Goal: Information Seeking & Learning: Learn about a topic

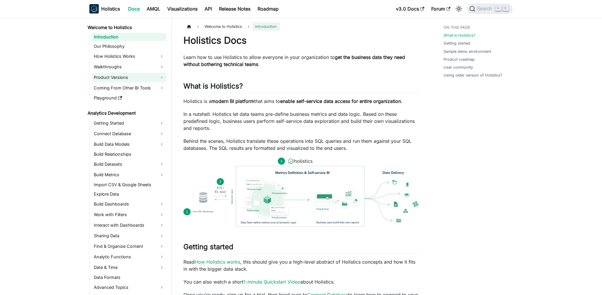
click at [127, 80] on link "Product Versions" at bounding box center [129, 77] width 74 height 9
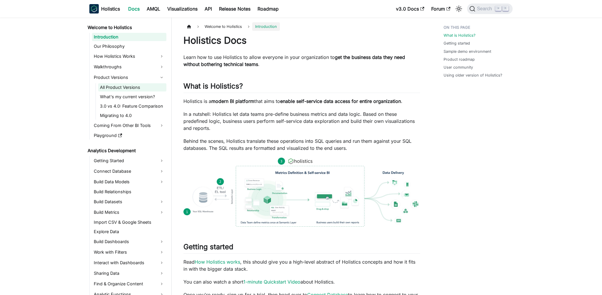
click at [146, 90] on link "All Product Versions" at bounding box center [132, 87] width 68 height 8
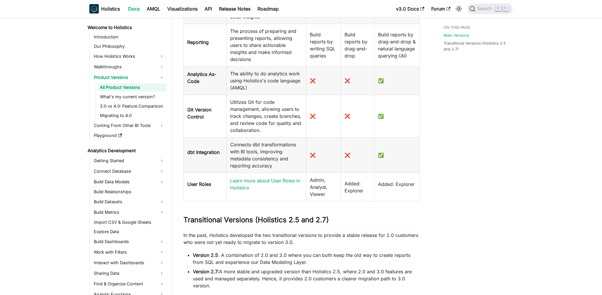
scroll to position [452, 0]
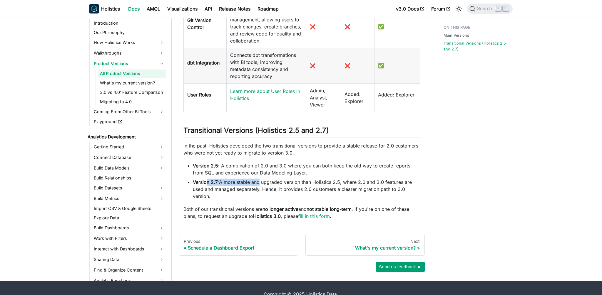
drag, startPoint x: 207, startPoint y: 184, endPoint x: 257, endPoint y: 186, distance: 50.0
click at [257, 186] on li "Version 2.7: A more stable and upgraded version than Holistics 2.5, where 2.0 a…" at bounding box center [306, 189] width 227 height 21
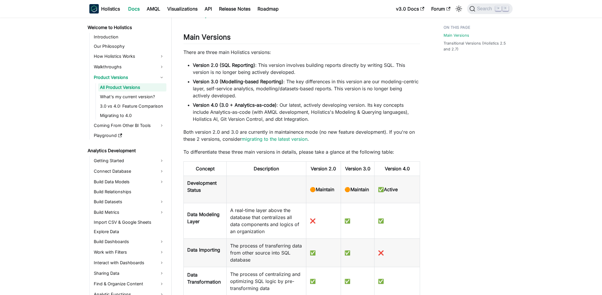
scroll to position [56, 0]
drag, startPoint x: 206, startPoint y: 72, endPoint x: 263, endPoint y: 74, distance: 56.7
click at [263, 74] on li "Version 2.0 (SQL Reporting) : This version involves building reports directly b…" at bounding box center [306, 68] width 227 height 14
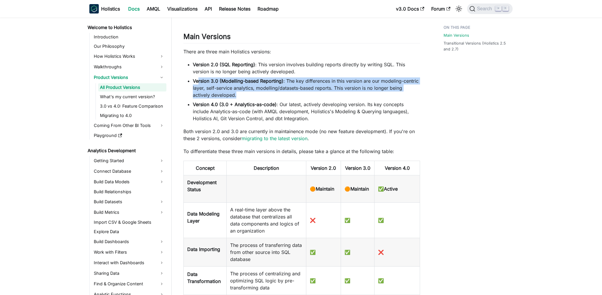
drag, startPoint x: 198, startPoint y: 83, endPoint x: 238, endPoint y: 94, distance: 41.4
click at [238, 94] on li "Version 3.0 (Modelling-based Reporting) : The key differences in this version a…" at bounding box center [306, 88] width 227 height 21
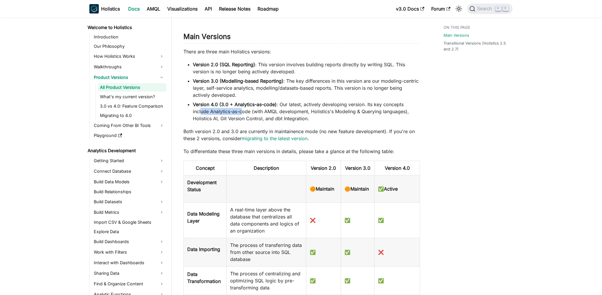
drag, startPoint x: 201, startPoint y: 110, endPoint x: 241, endPoint y: 115, distance: 40.3
click at [241, 115] on li "Version 4.0 (3.0 + Analytics-as-code) : Our latest, actively developing version…" at bounding box center [306, 111] width 227 height 21
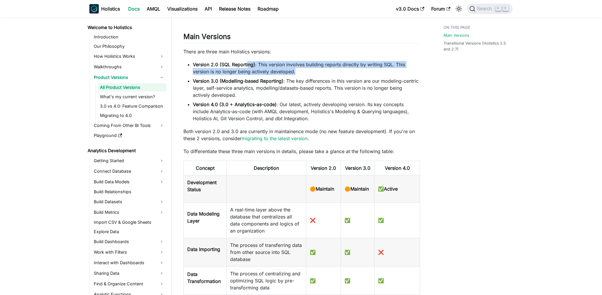
drag, startPoint x: 310, startPoint y: 75, endPoint x: 247, endPoint y: 63, distance: 64.2
click at [247, 63] on li "Version 2.0 (SQL Reporting) : This version involves building reports directly b…" at bounding box center [306, 68] width 227 height 14
click at [408, 9] on link "v3.0 Docs" at bounding box center [409, 8] width 35 height 9
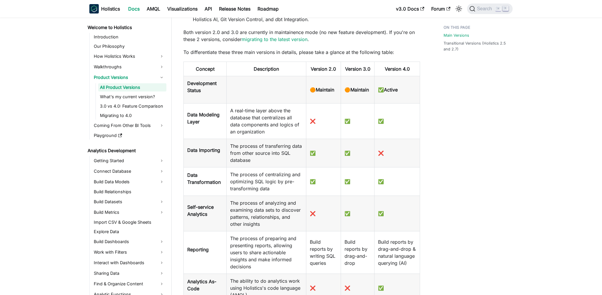
scroll to position [157, 0]
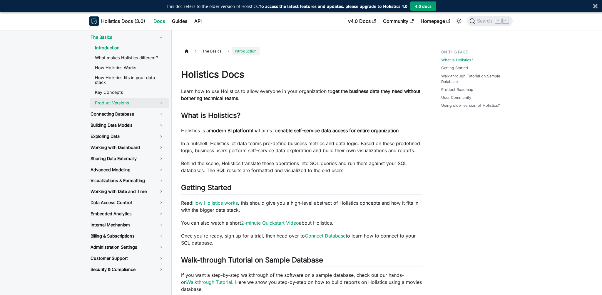
click at [141, 101] on link "Product Versions" at bounding box center [129, 103] width 78 height 10
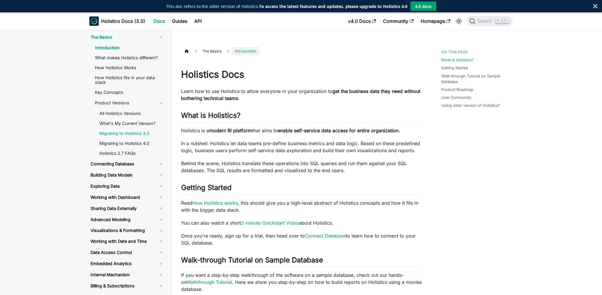
click at [136, 130] on link "Migrating to Holistics 3.0" at bounding box center [132, 133] width 74 height 9
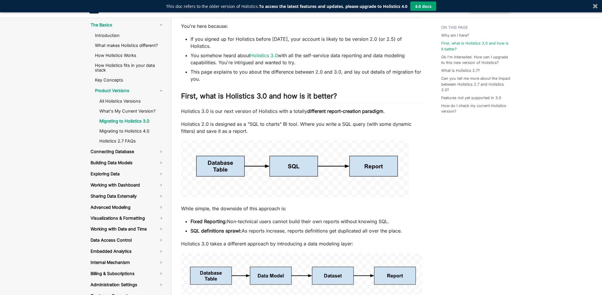
scroll to position [164, 0]
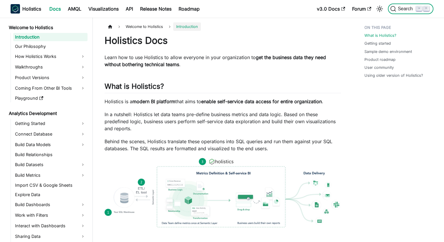
click at [405, 6] on span "Search" at bounding box center [406, 8] width 20 height 5
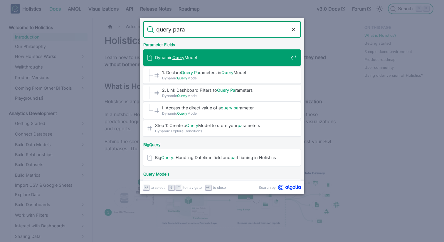
type input "query param"
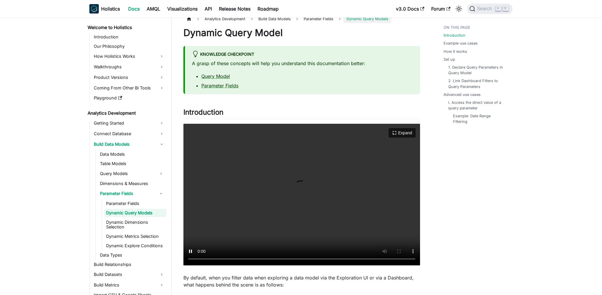
scroll to position [16, 0]
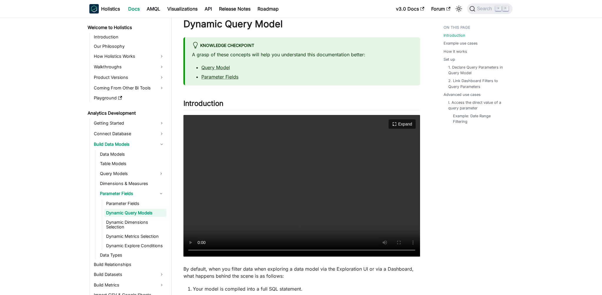
click at [306, 200] on video "Your browser does not support embedding video, but you can download it ." at bounding box center [301, 186] width 236 height 142
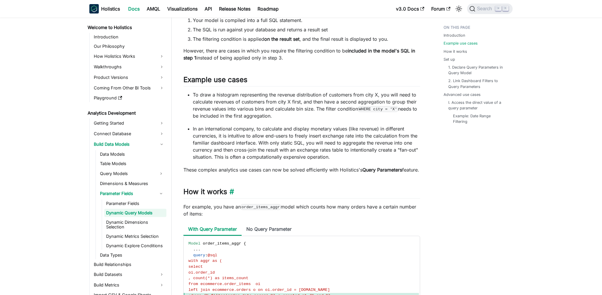
scroll to position [444, 0]
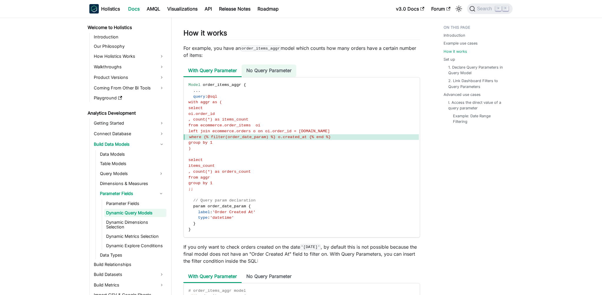
click at [261, 73] on li "No Query Parameter" at bounding box center [268, 71] width 55 height 13
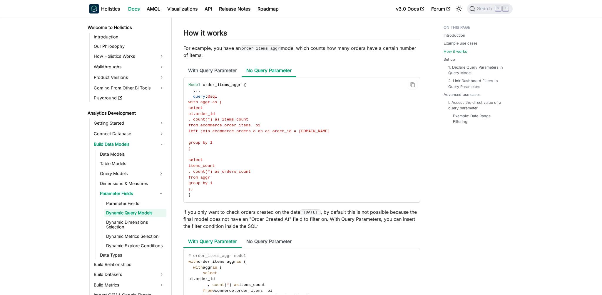
drag, startPoint x: 191, startPoint y: 102, endPoint x: 255, endPoint y: 199, distance: 116.1
click at [255, 199] on code "Model order_items_aggr { . . . query : @sql with aggr as ( select oi.order_id ,…" at bounding box center [301, 140] width 235 height 125
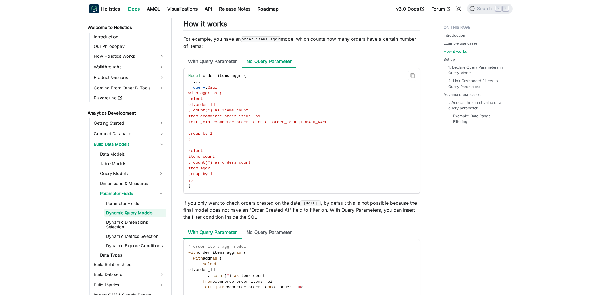
scroll to position [454, 0]
click at [211, 68] on li "With Query Parameter" at bounding box center [212, 61] width 58 height 13
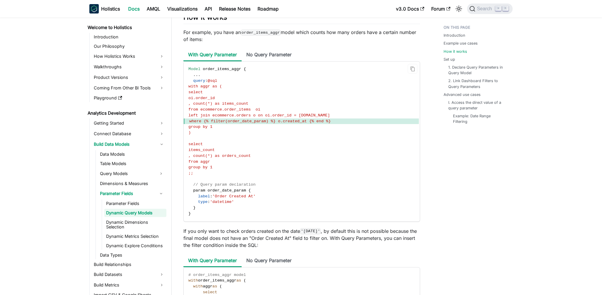
scroll to position [461, 0]
drag, startPoint x: 203, startPoint y: 128, endPoint x: 353, endPoint y: 126, distance: 149.8
click at [353, 124] on span "where {% filter(order_date_param) %} o.created_at {% end %}" at bounding box center [301, 121] width 235 height 6
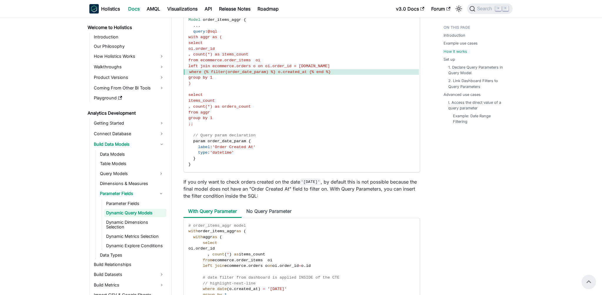
scroll to position [509, 0]
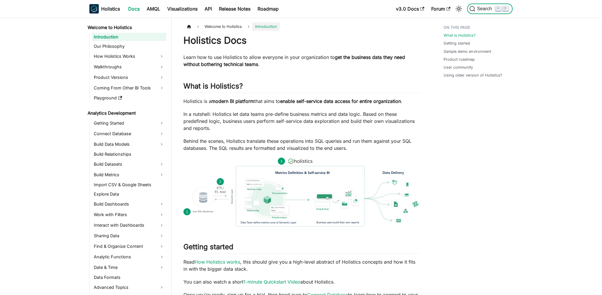
click at [484, 10] on span "Search" at bounding box center [485, 8] width 20 height 5
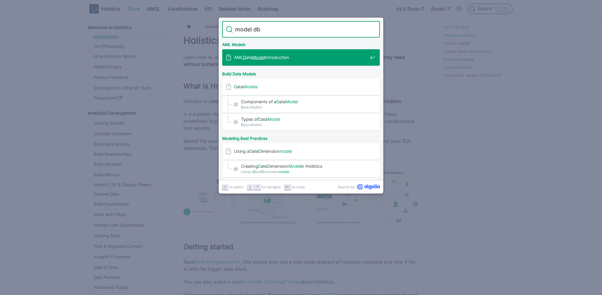
type input "model dbt"
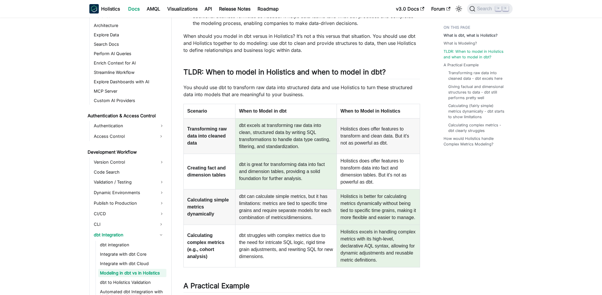
scroll to position [318, 0]
